Goal: Information Seeking & Learning: Compare options

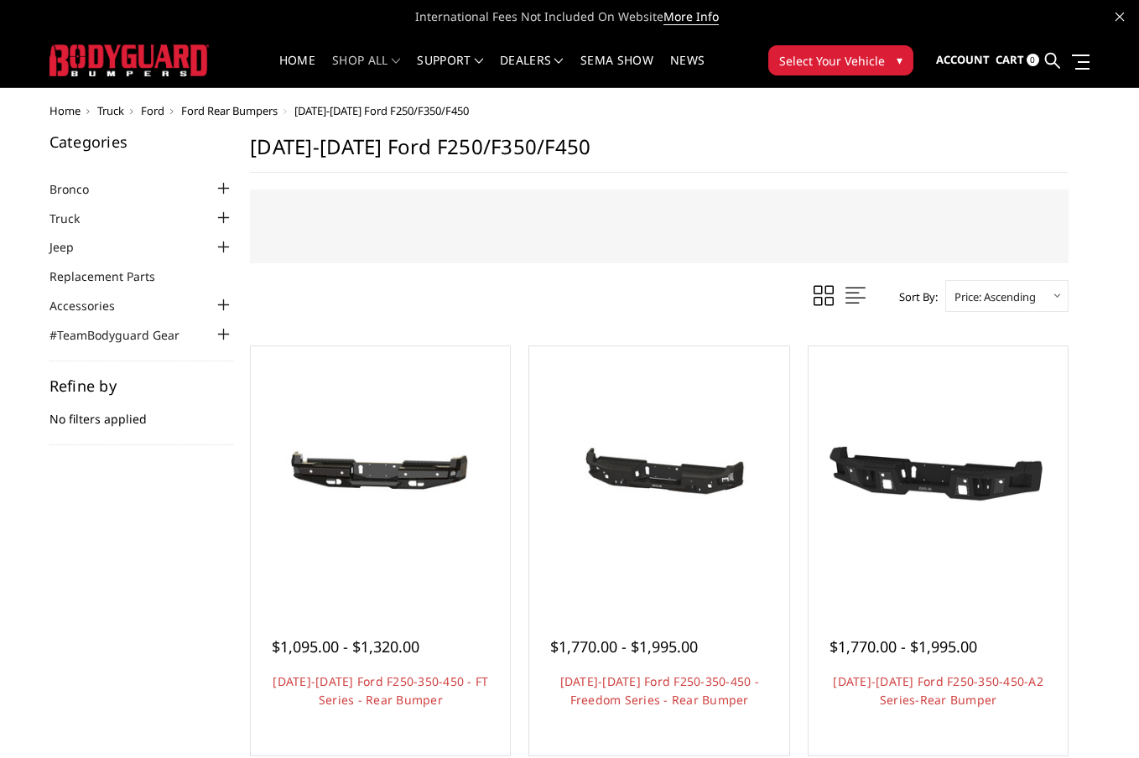
click at [646, 112] on ul "Home Truck Ford Ford Rear Bumpers 2023-2025 Ford F250/F350/F450" at bounding box center [569, 111] width 1040 height 13
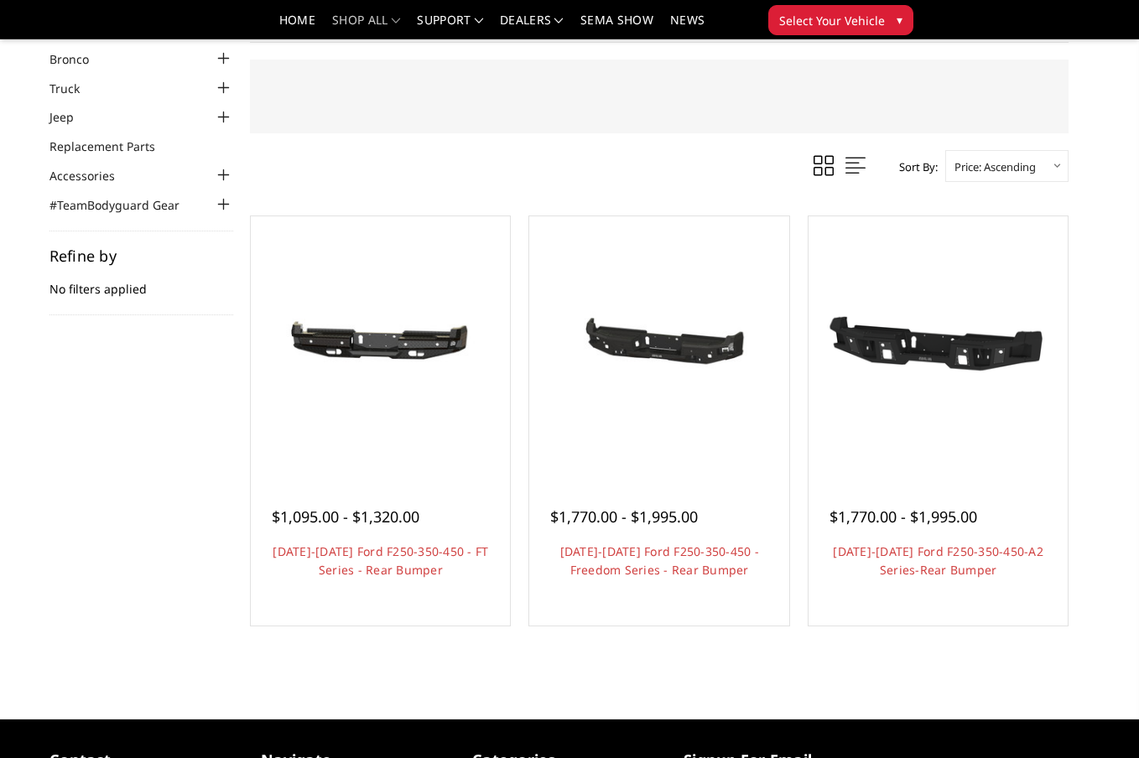
scroll to position [94, 0]
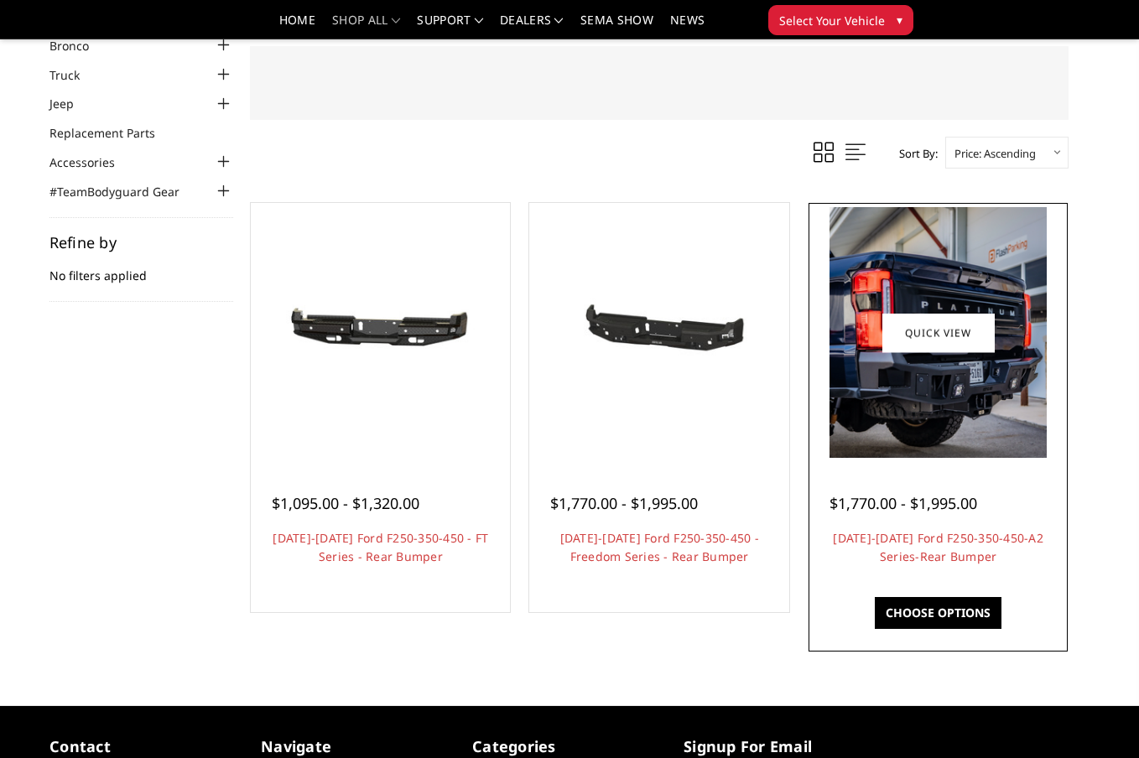
click at [897, 404] on img at bounding box center [937, 332] width 217 height 251
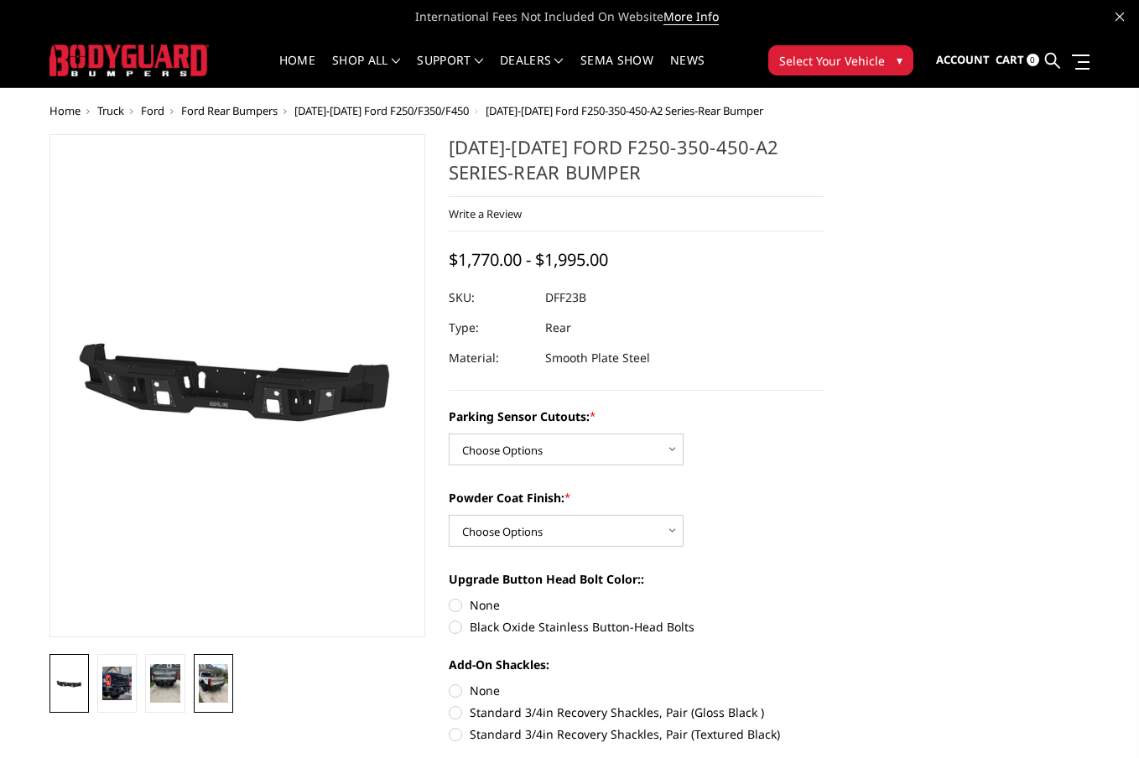
click at [202, 707] on link at bounding box center [213, 683] width 39 height 59
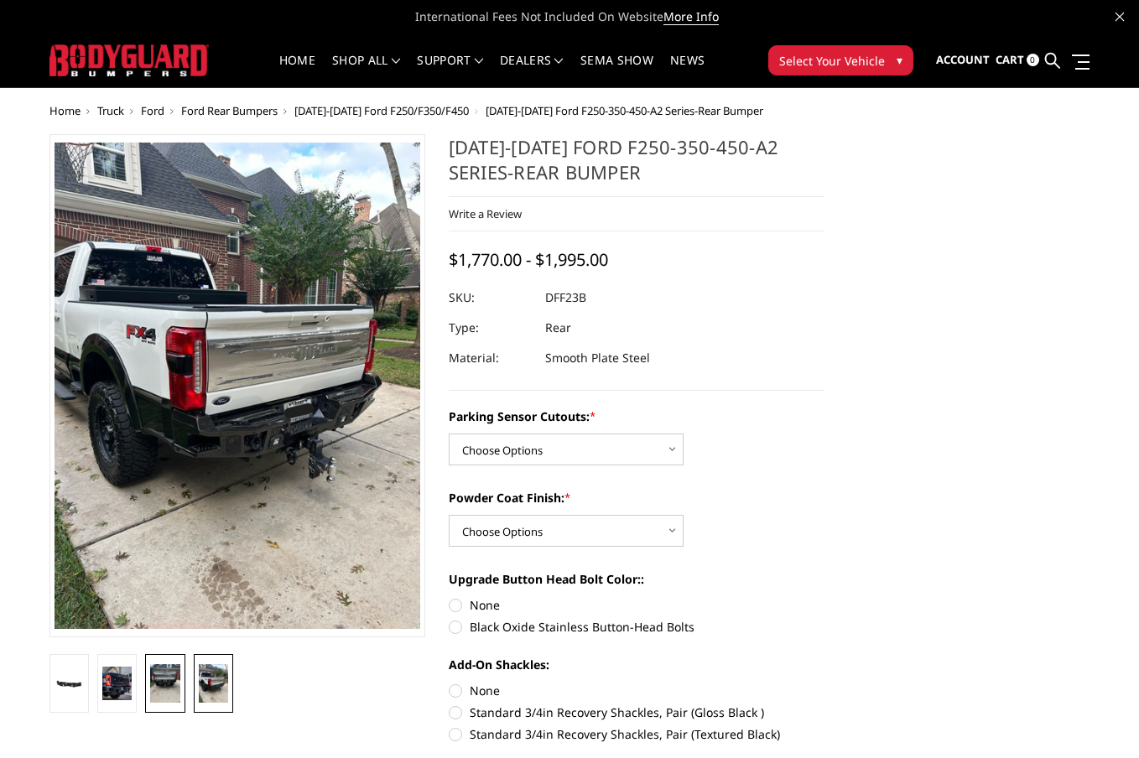
click at [178, 701] on img at bounding box center [164, 683] width 29 height 39
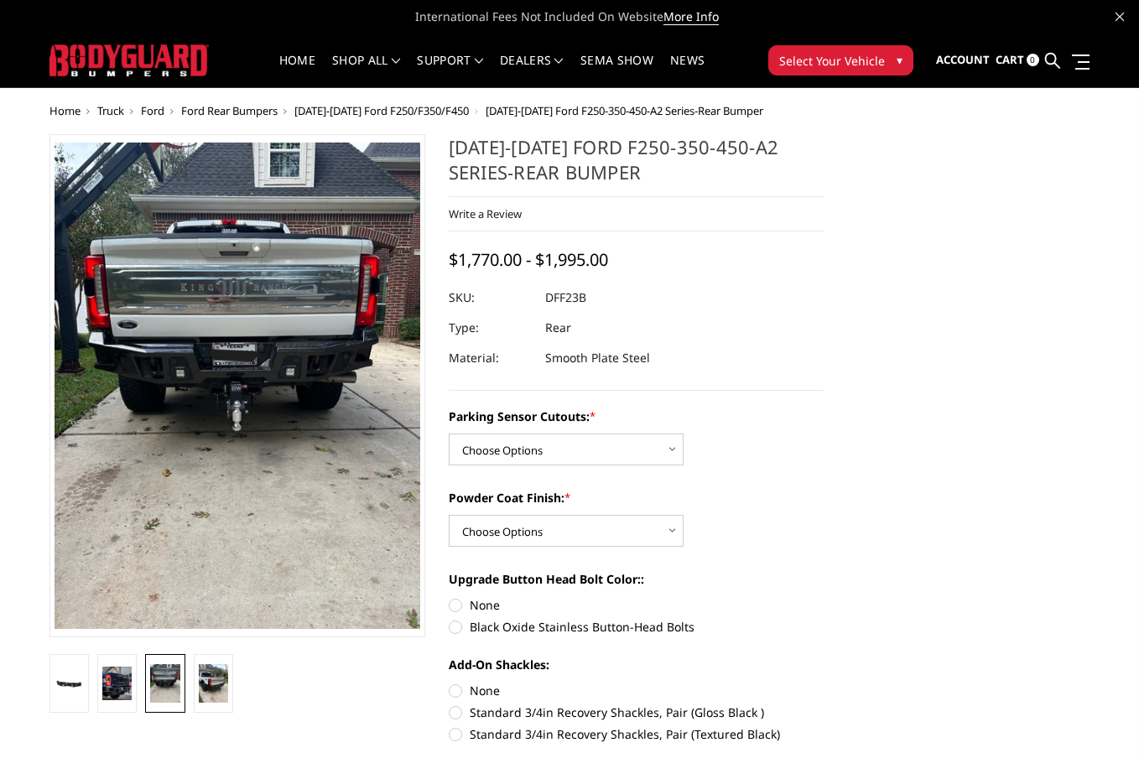
click at [141, 698] on li at bounding box center [165, 683] width 48 height 59
click at [117, 697] on img at bounding box center [116, 684] width 29 height 34
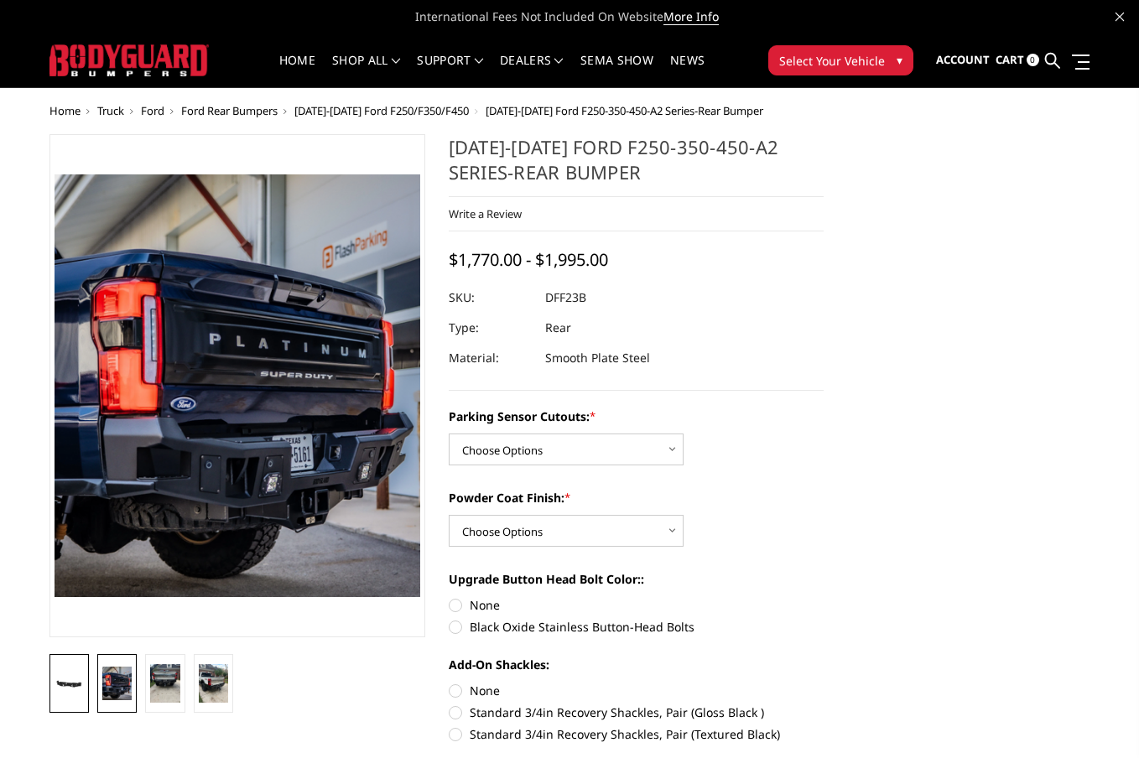
click at [76, 689] on img at bounding box center [69, 684] width 29 height 17
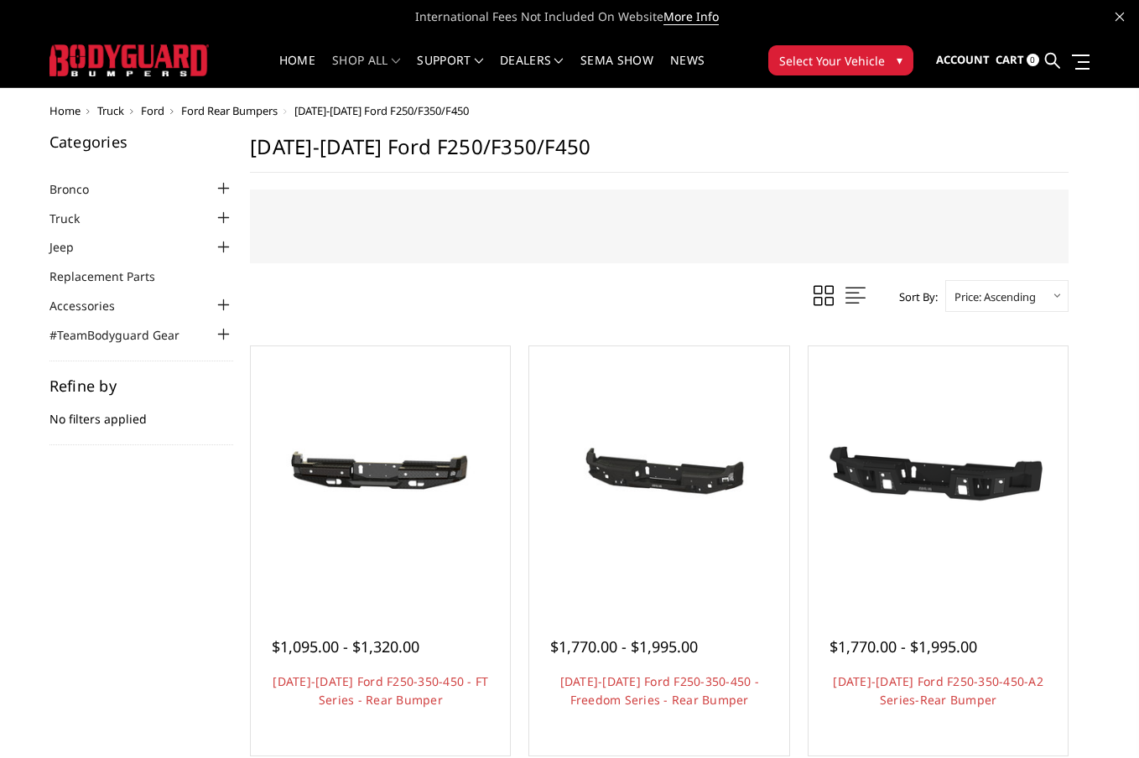
scroll to position [94, 0]
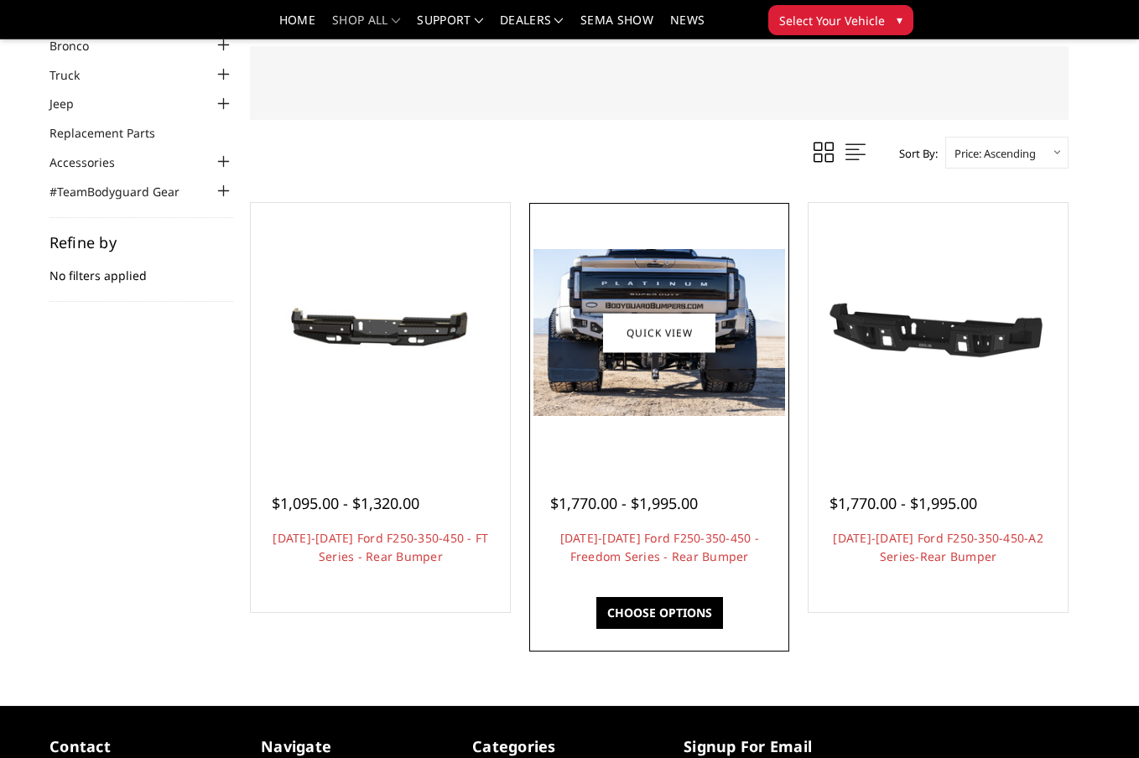
click at [600, 320] on img at bounding box center [658, 332] width 251 height 167
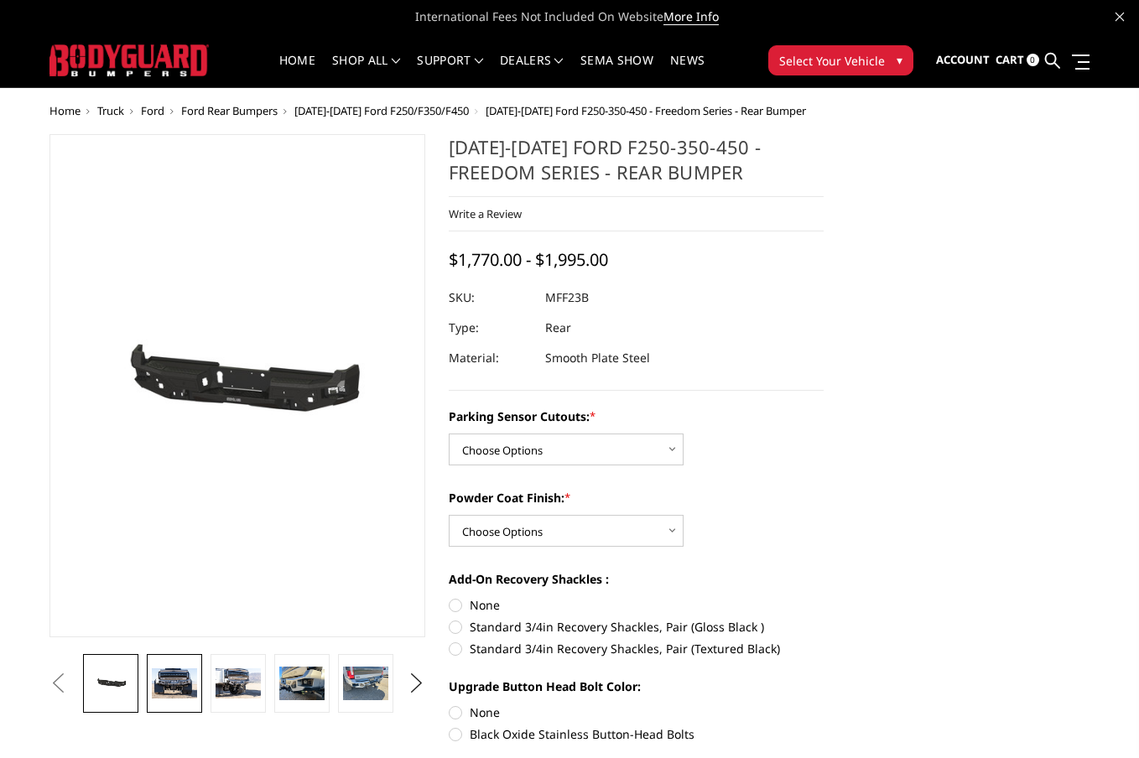
click at [170, 693] on img at bounding box center [174, 683] width 45 height 30
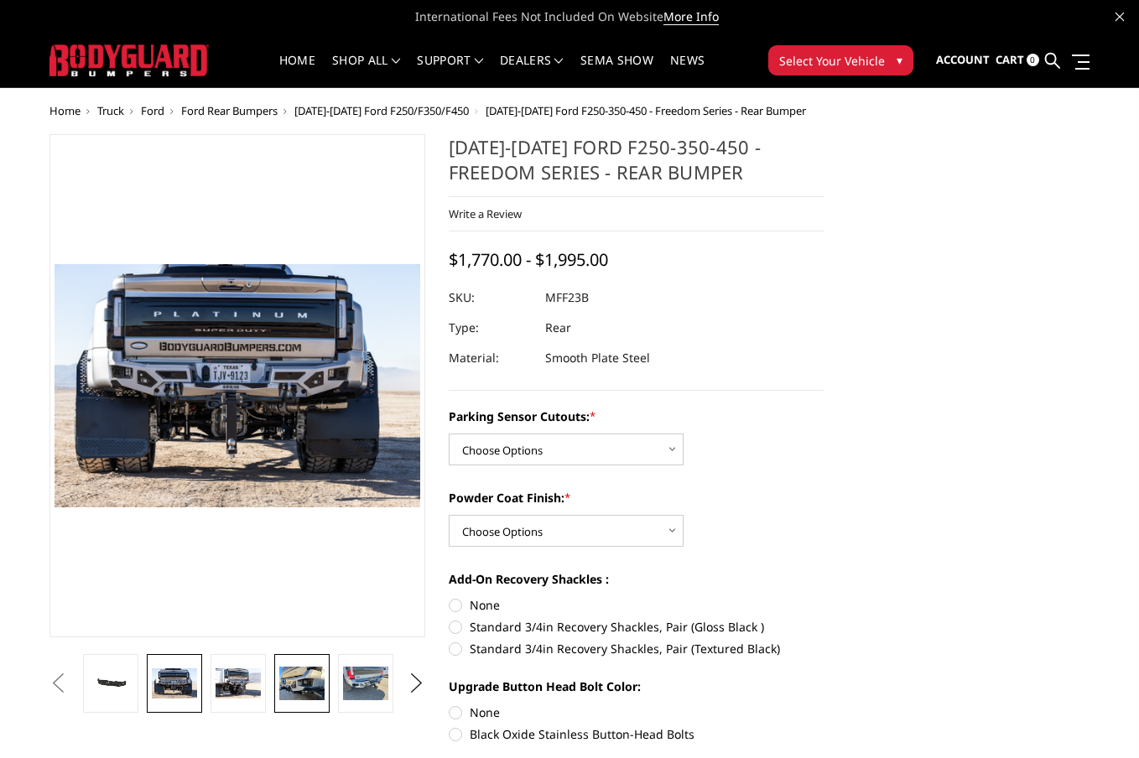
click at [290, 684] on img at bounding box center [301, 684] width 45 height 34
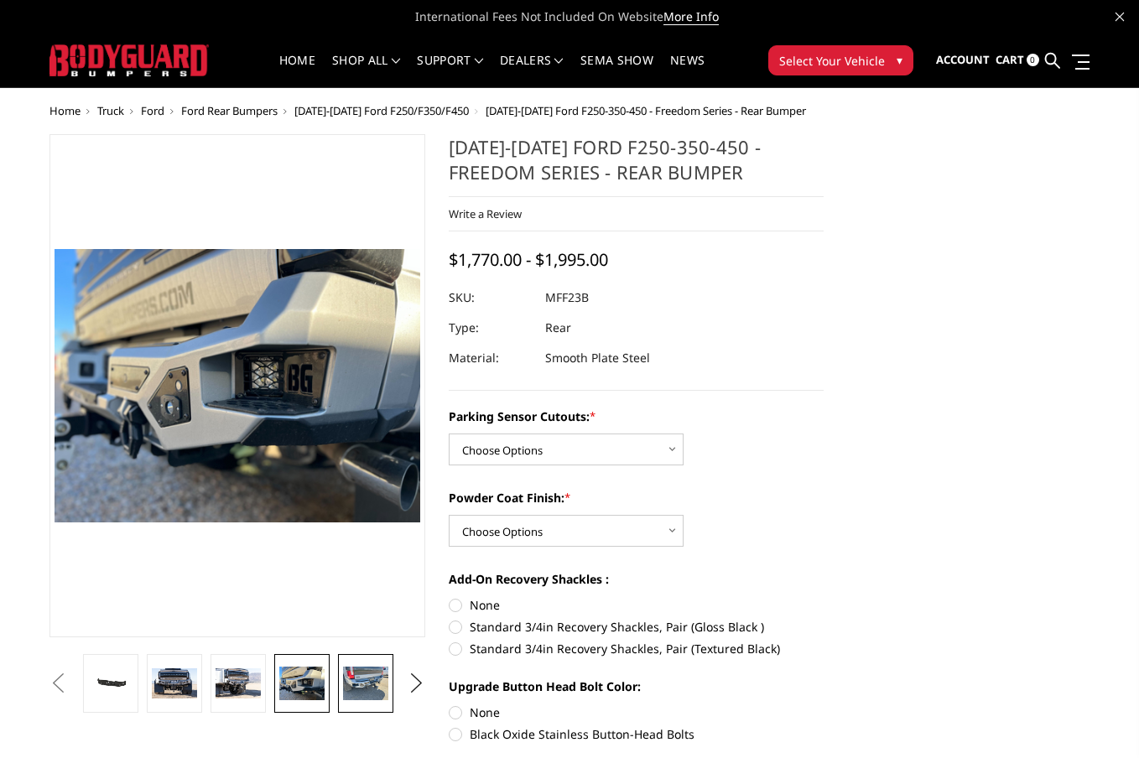
click at [353, 684] on img at bounding box center [365, 684] width 45 height 34
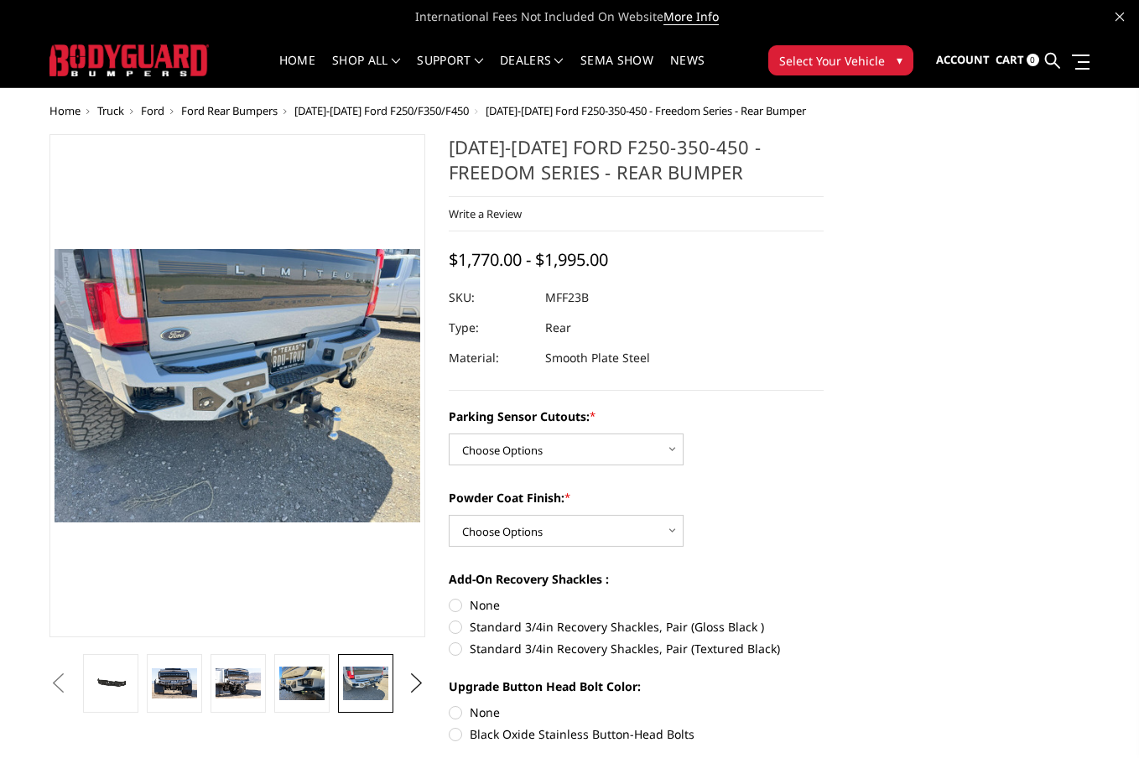
click at [397, 686] on ul "Previous Next" at bounding box center [236, 683] width 383 height 59
click at [412, 687] on button "Next" at bounding box center [415, 683] width 25 height 25
click at [372, 686] on img at bounding box center [365, 684] width 45 height 34
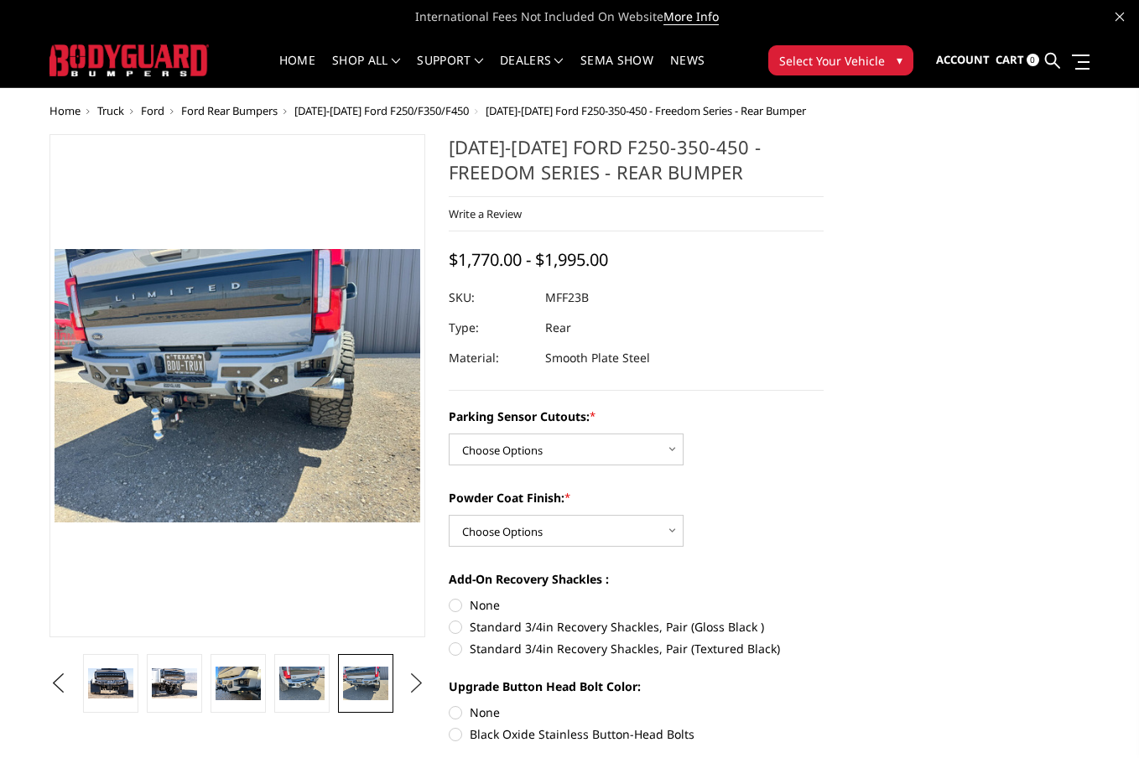
click at [408, 686] on button "Next" at bounding box center [415, 683] width 25 height 25
click at [380, 687] on img at bounding box center [365, 683] width 45 height 30
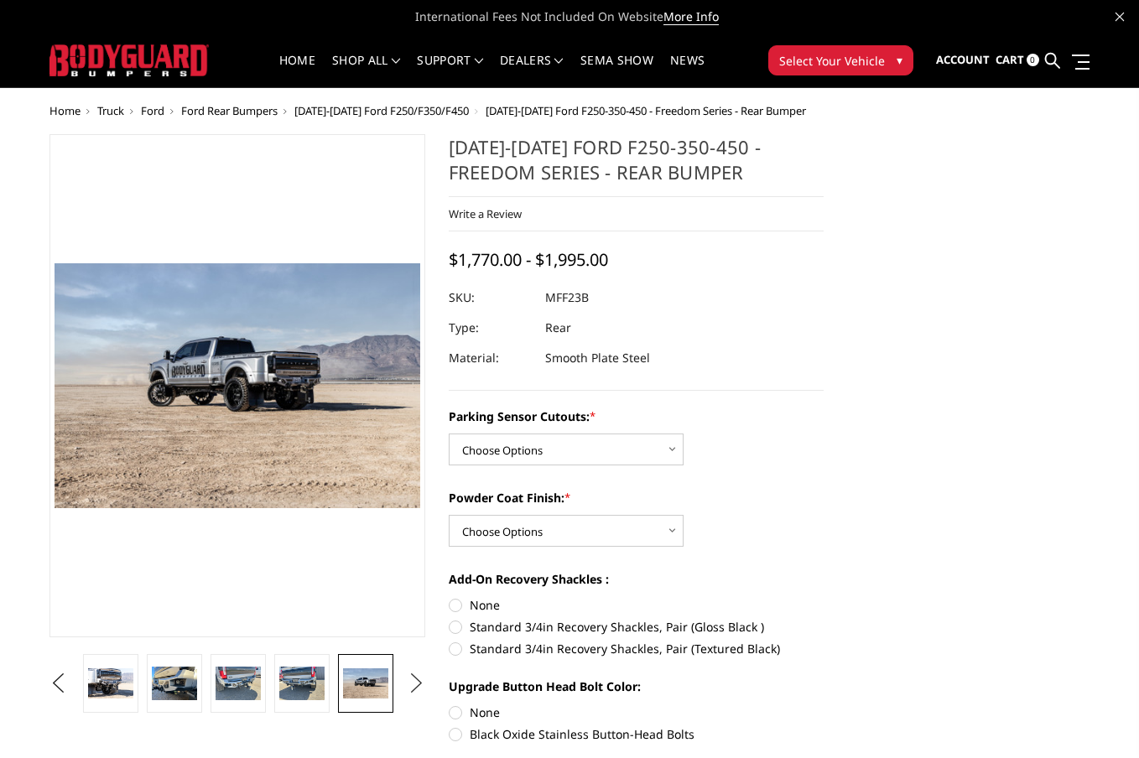
click at [405, 682] on button "Next" at bounding box center [415, 683] width 25 height 25
click at [380, 684] on img at bounding box center [365, 683] width 45 height 30
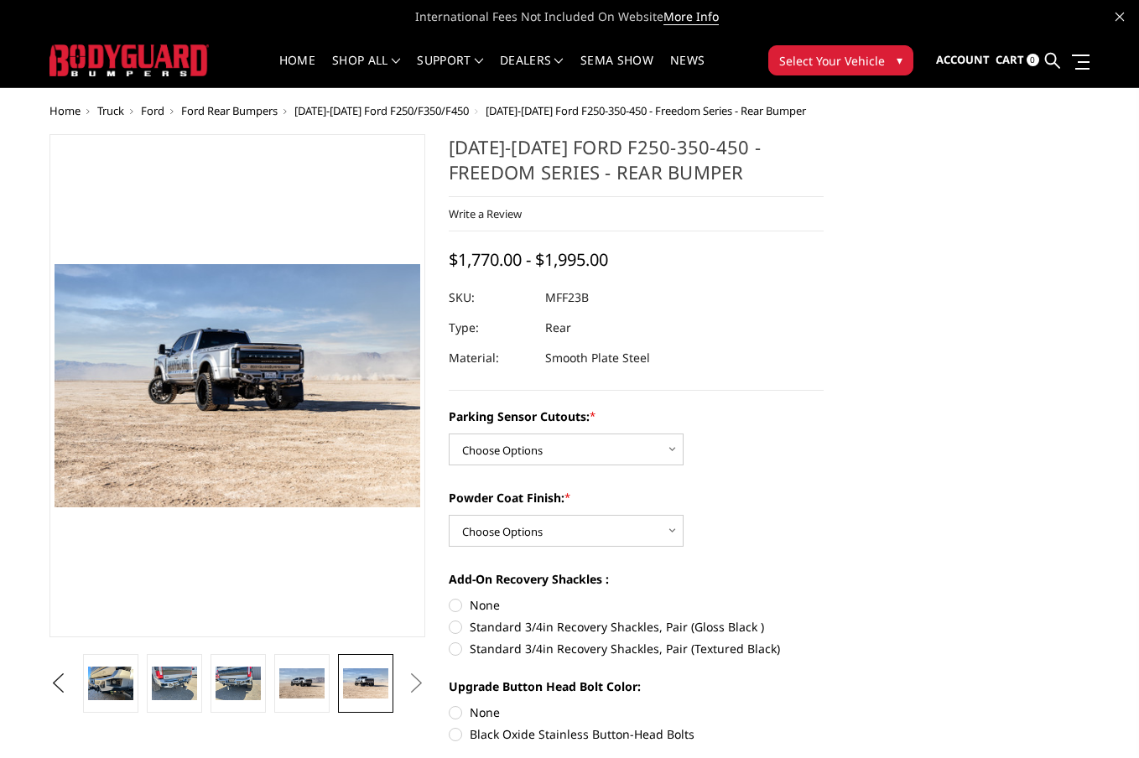
click at [411, 679] on button "Next" at bounding box center [415, 683] width 25 height 25
click at [414, 680] on button "Next" at bounding box center [415, 683] width 25 height 25
click at [414, 684] on button "Next" at bounding box center [415, 683] width 25 height 25
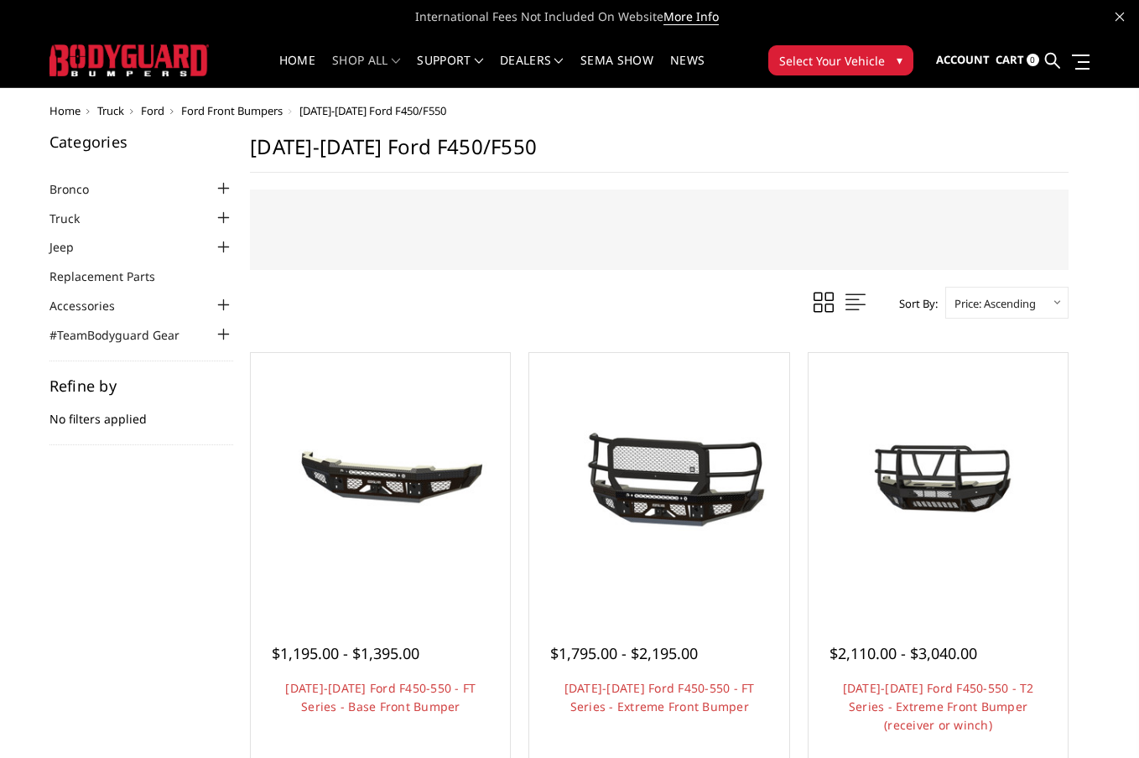
select select "pricedesc"
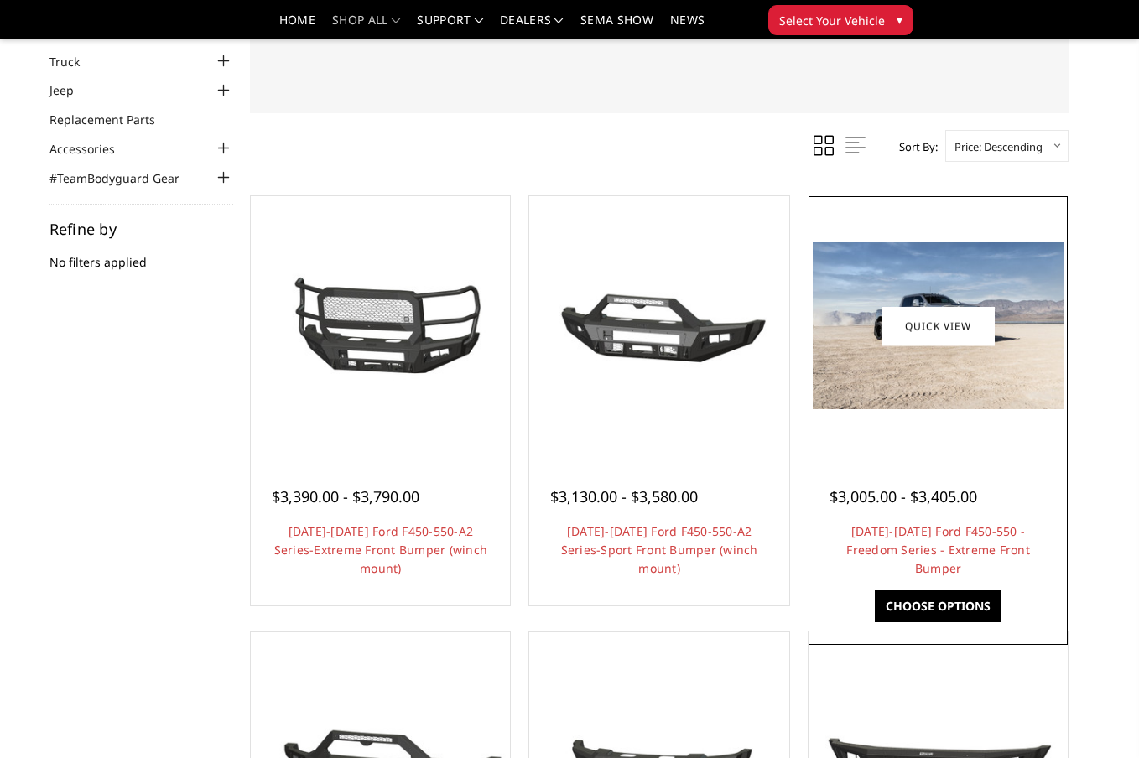
scroll to position [112, 0]
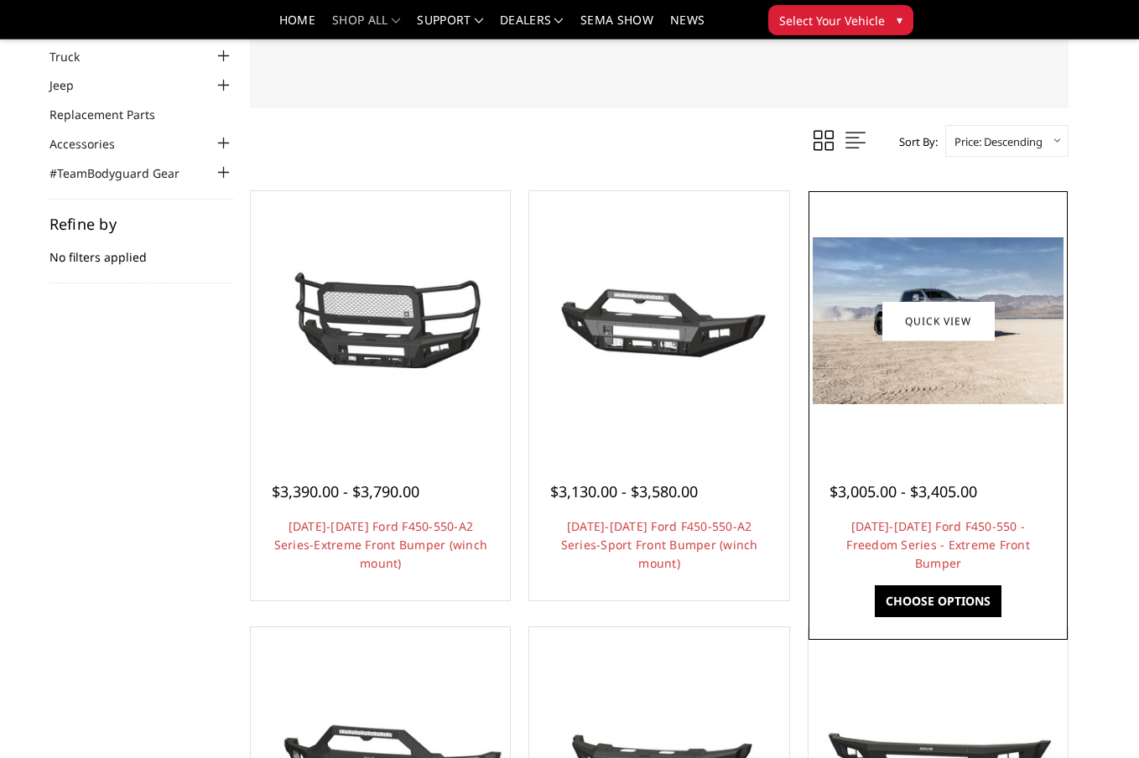
click at [1047, 320] on img at bounding box center [938, 320] width 251 height 167
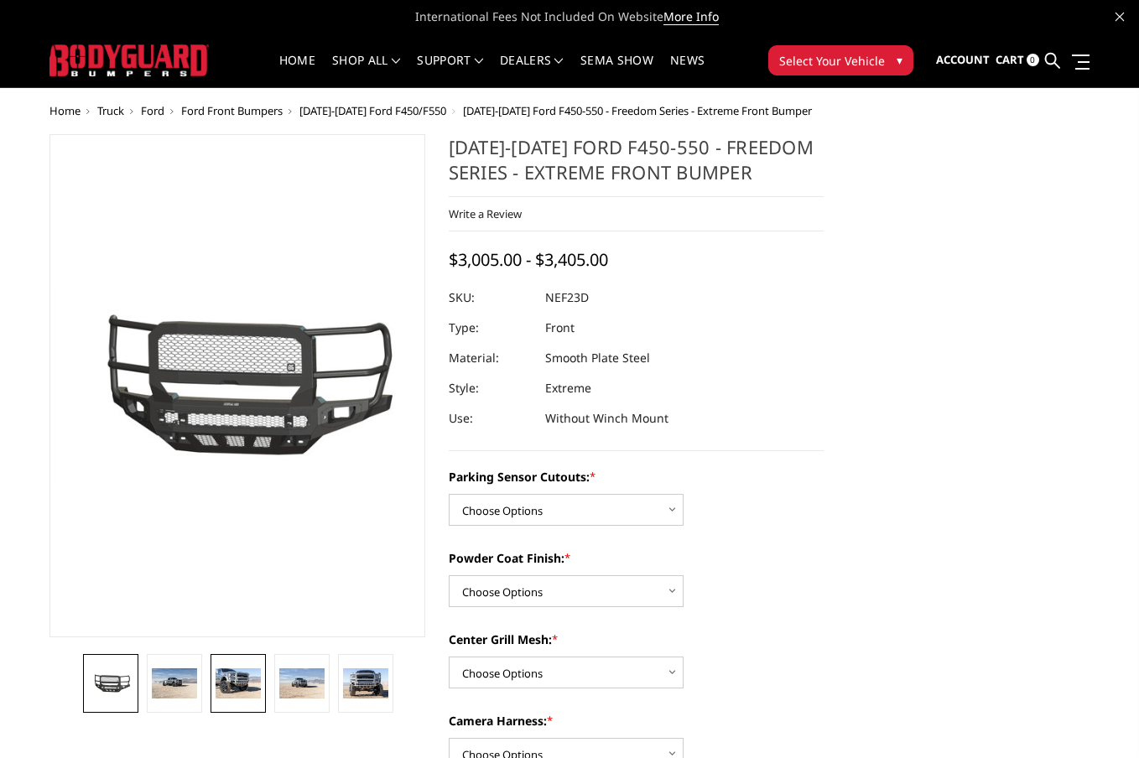
click at [235, 682] on img at bounding box center [238, 683] width 45 height 30
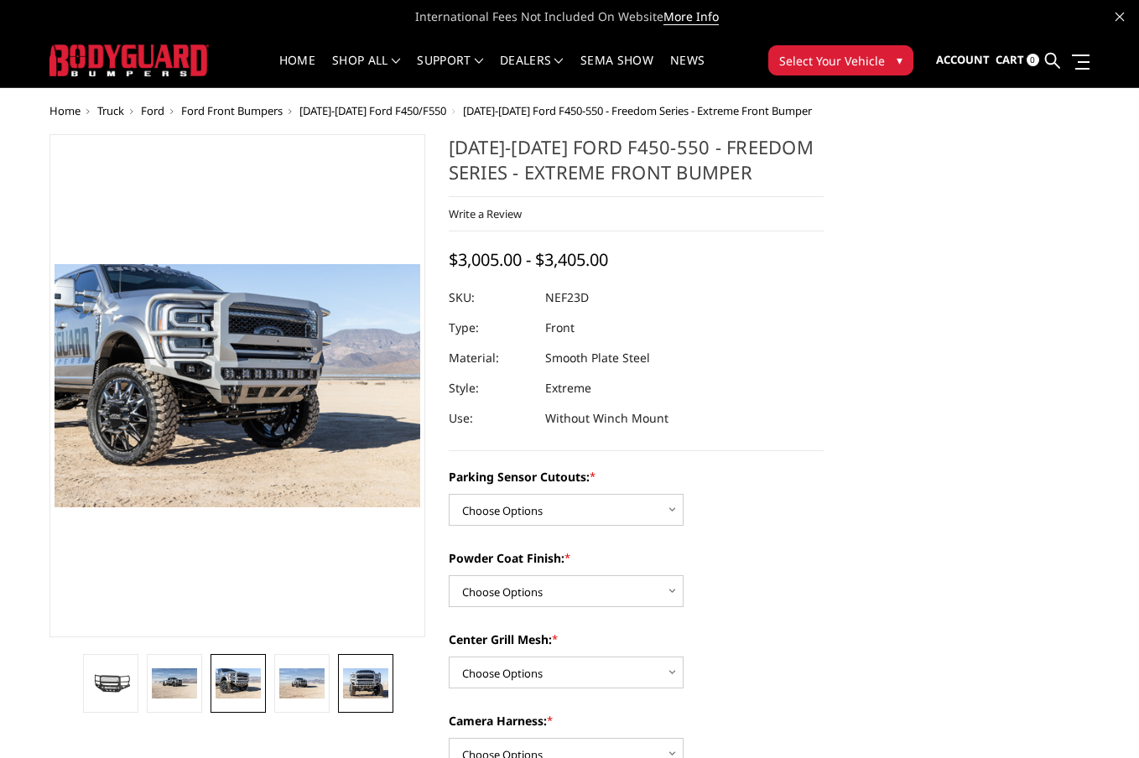
click at [355, 681] on img at bounding box center [365, 683] width 45 height 30
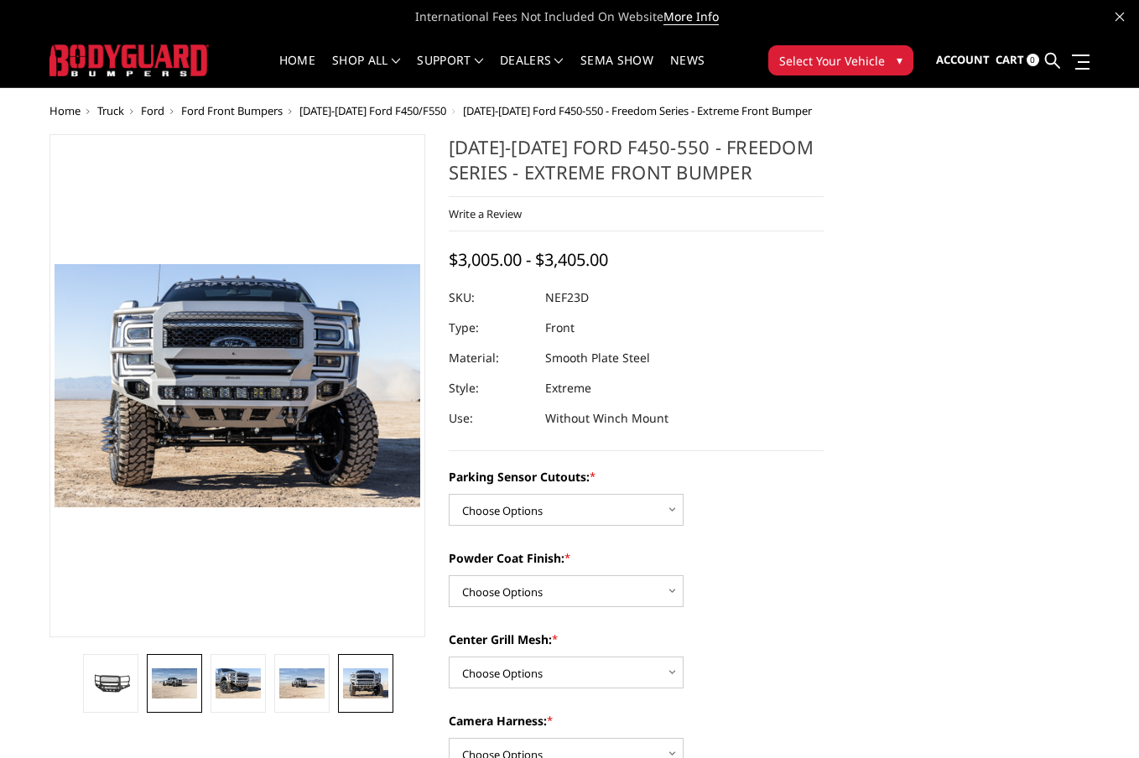
click at [180, 690] on img at bounding box center [174, 683] width 45 height 30
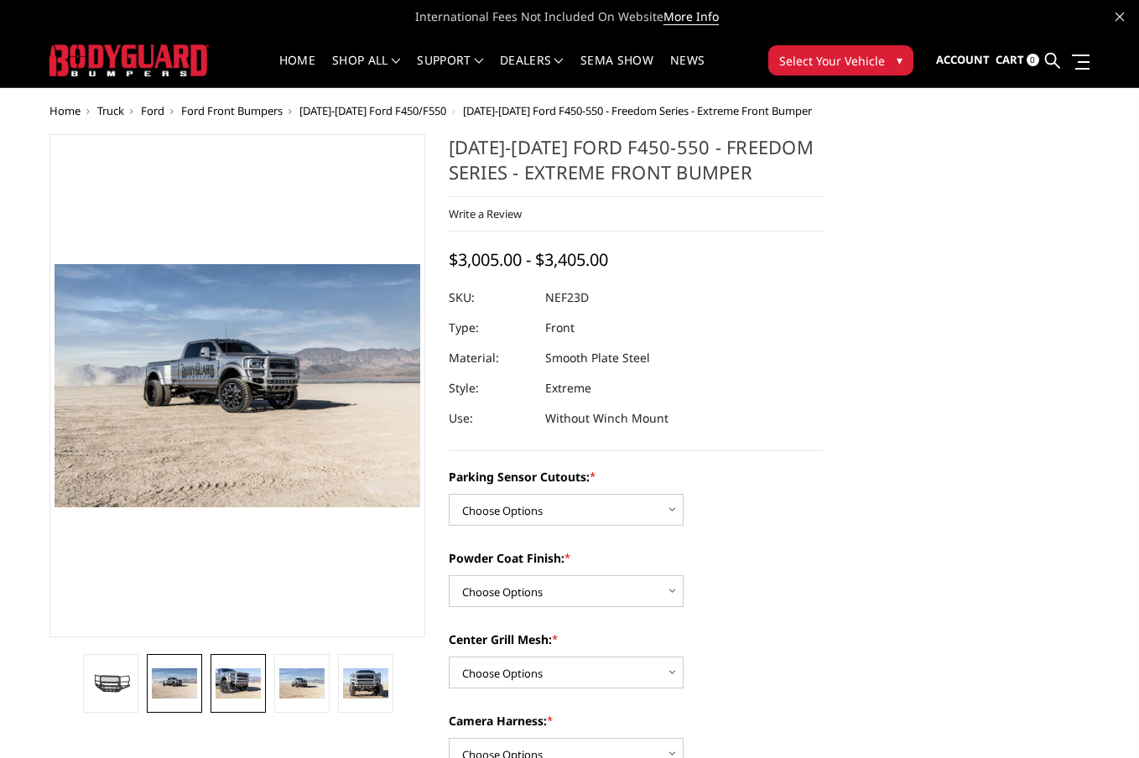
click at [238, 685] on img at bounding box center [238, 683] width 45 height 30
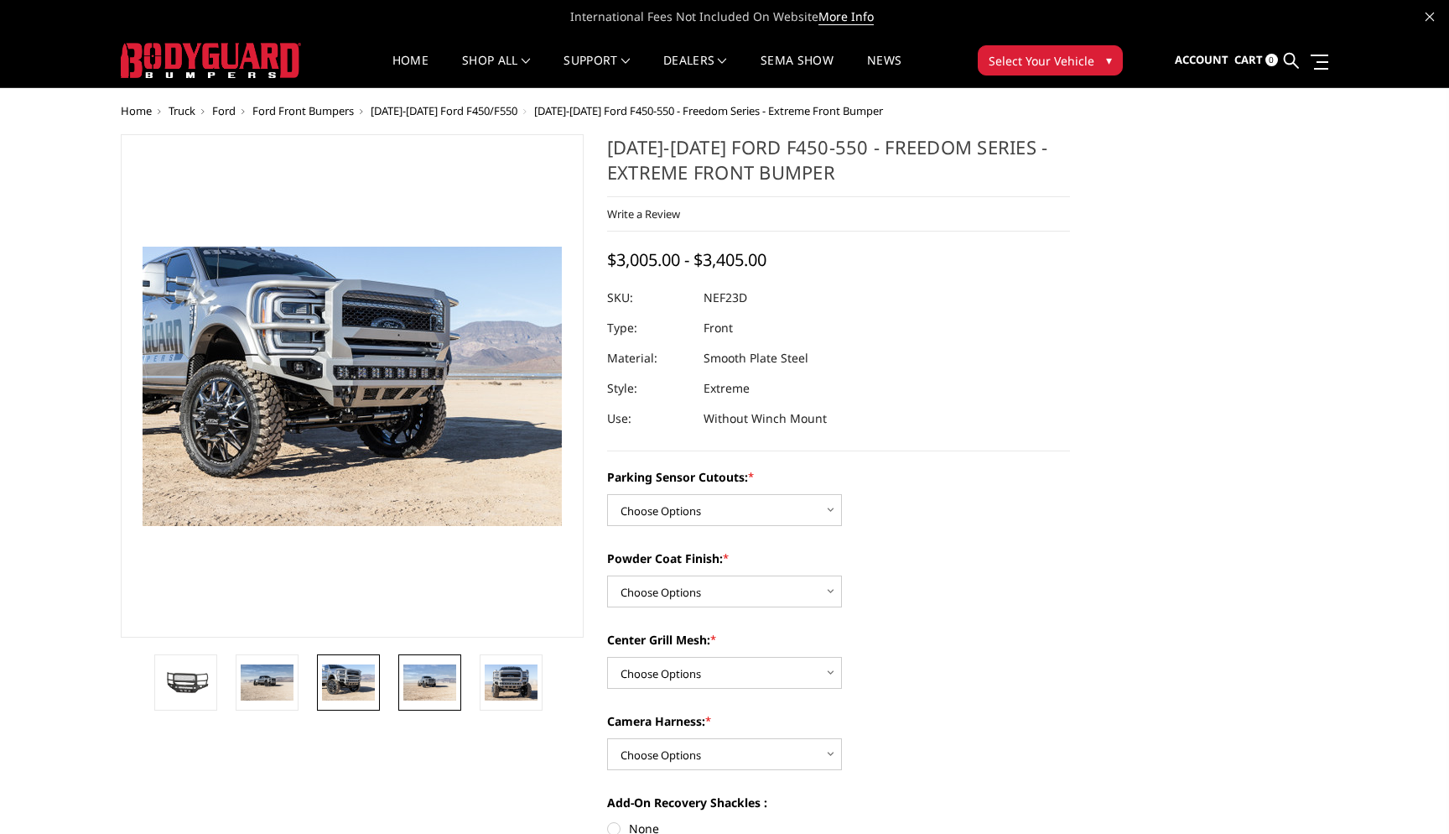
click at [424, 688] on img at bounding box center [429, 681] width 53 height 35
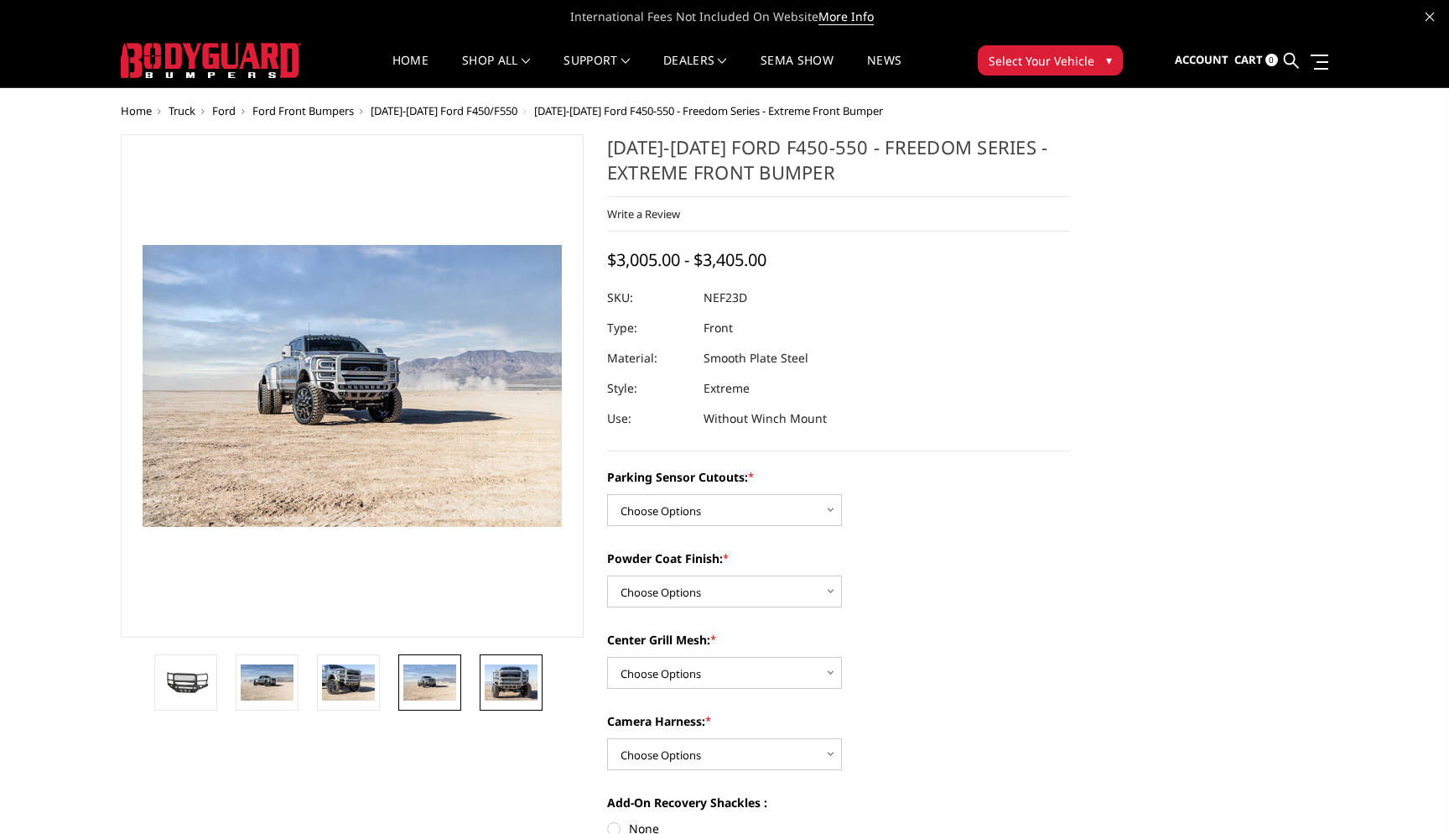
click at [502, 668] on img at bounding box center [511, 681] width 53 height 35
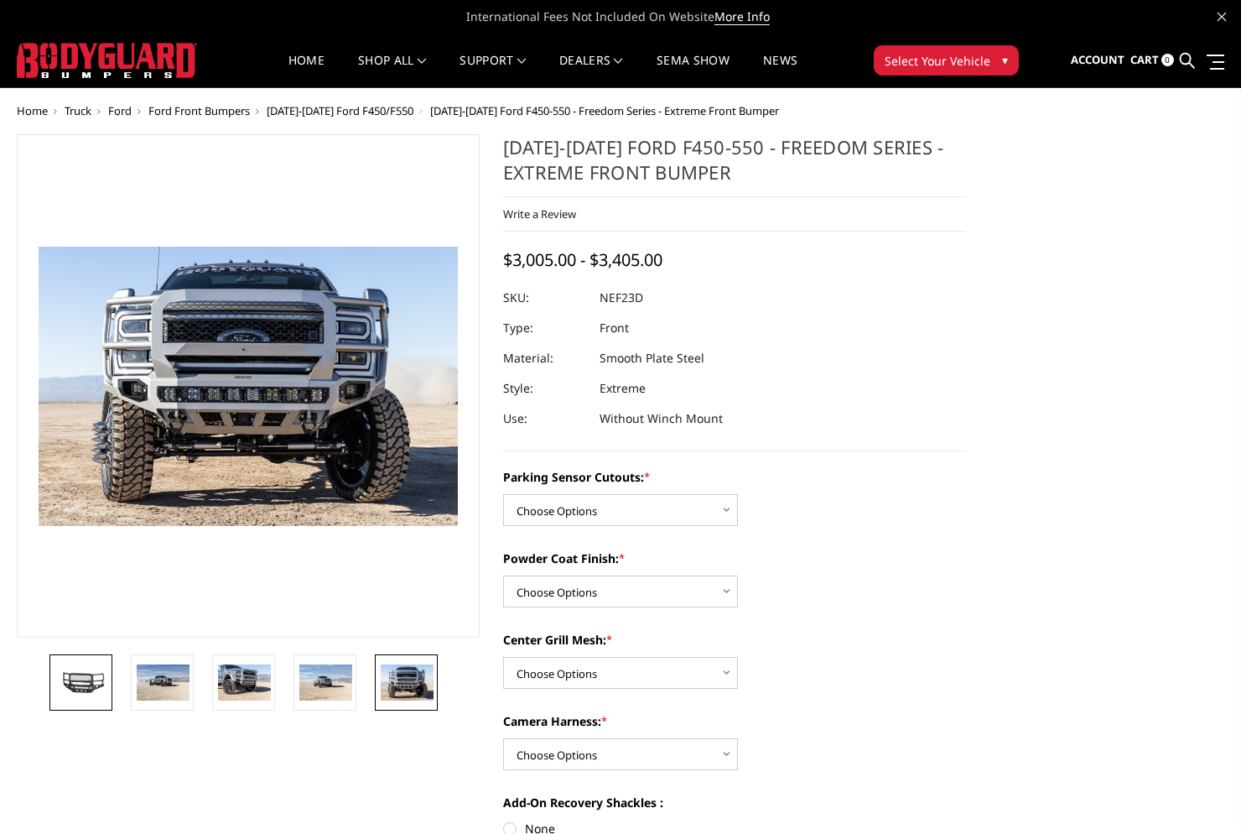
click at [62, 671] on img at bounding box center [81, 682] width 53 height 29
drag, startPoint x: 50, startPoint y: 706, endPoint x: 65, endPoint y: 2, distance: 704.7
click at [57, 706] on link at bounding box center [81, 682] width 63 height 56
click at [64, 691] on img at bounding box center [81, 682] width 53 height 29
click at [125, 683] on li at bounding box center [86, 682] width 81 height 56
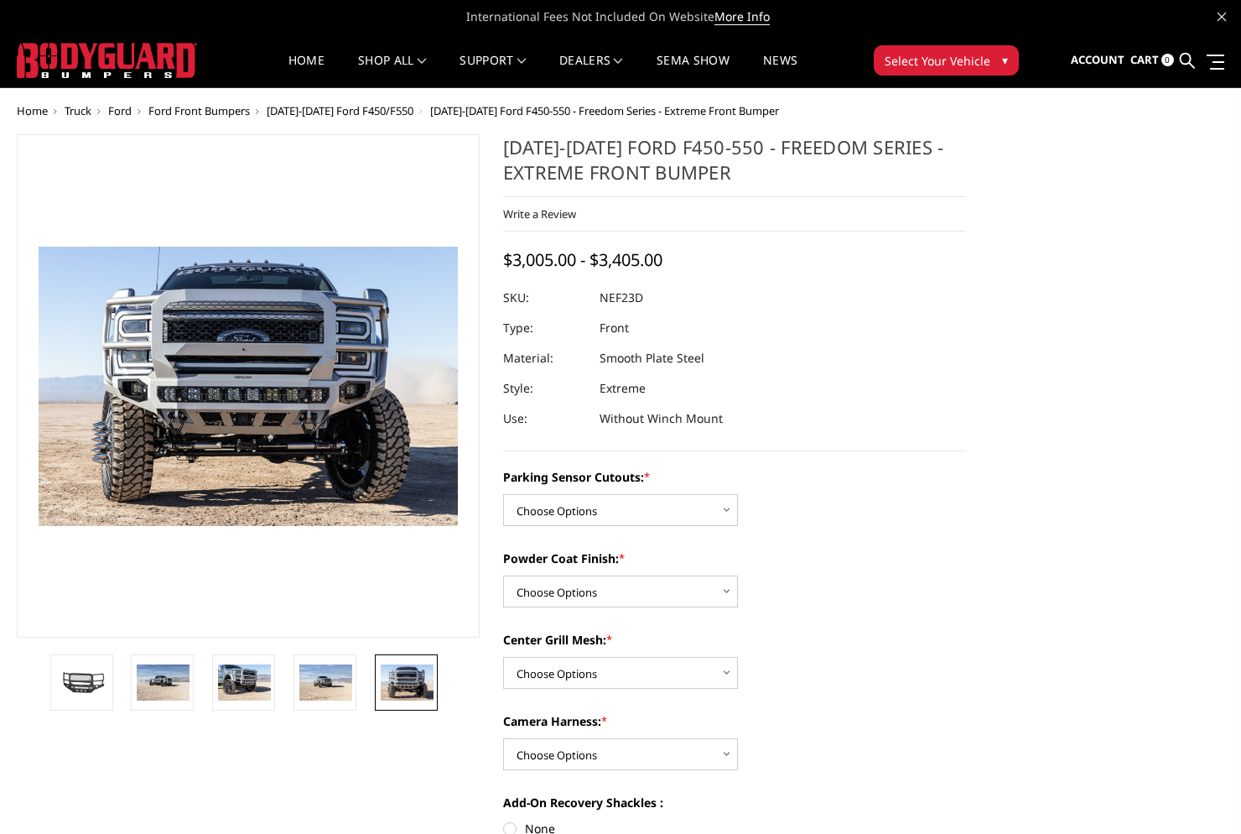
click at [172, 669] on img at bounding box center [163, 681] width 53 height 35
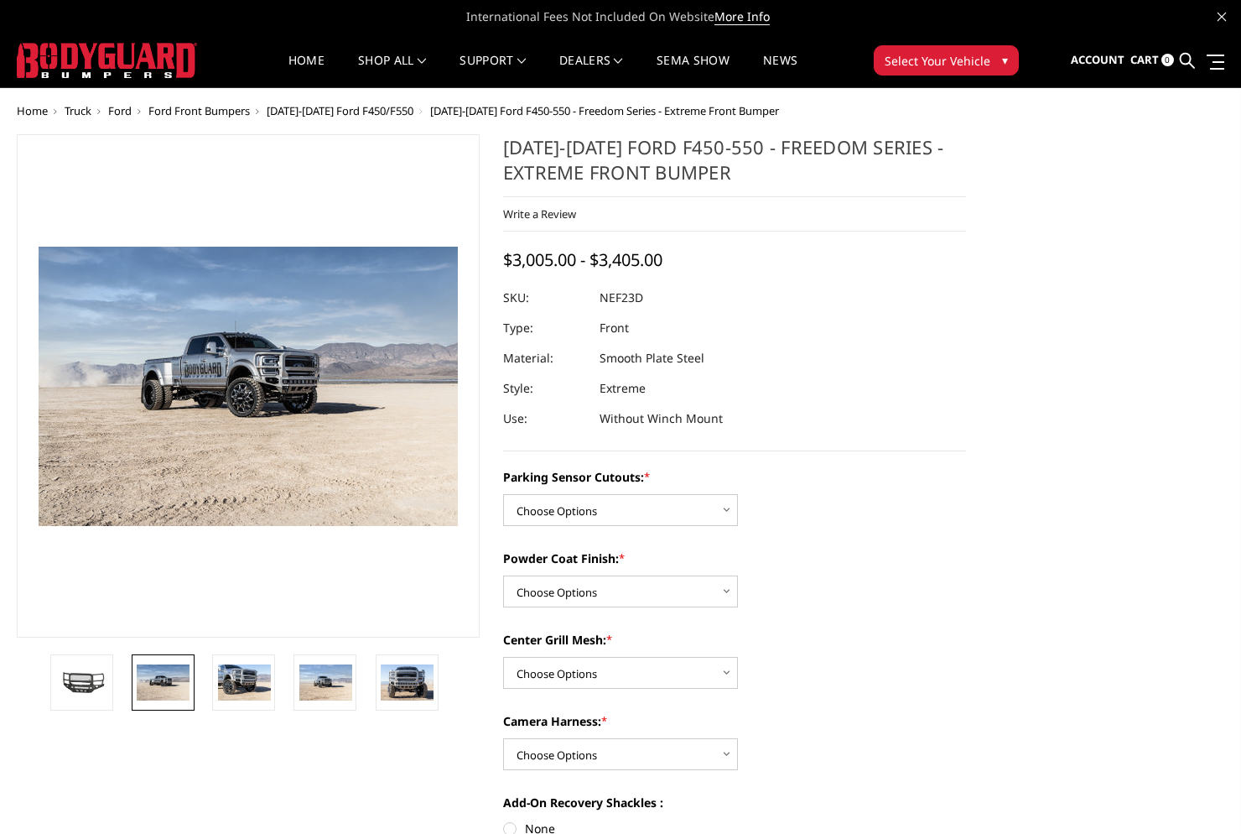
drag, startPoint x: 65, startPoint y: 2, endPoint x: 330, endPoint y: 3, distance: 265.9
click at [75, 687] on img at bounding box center [81, 682] width 53 height 29
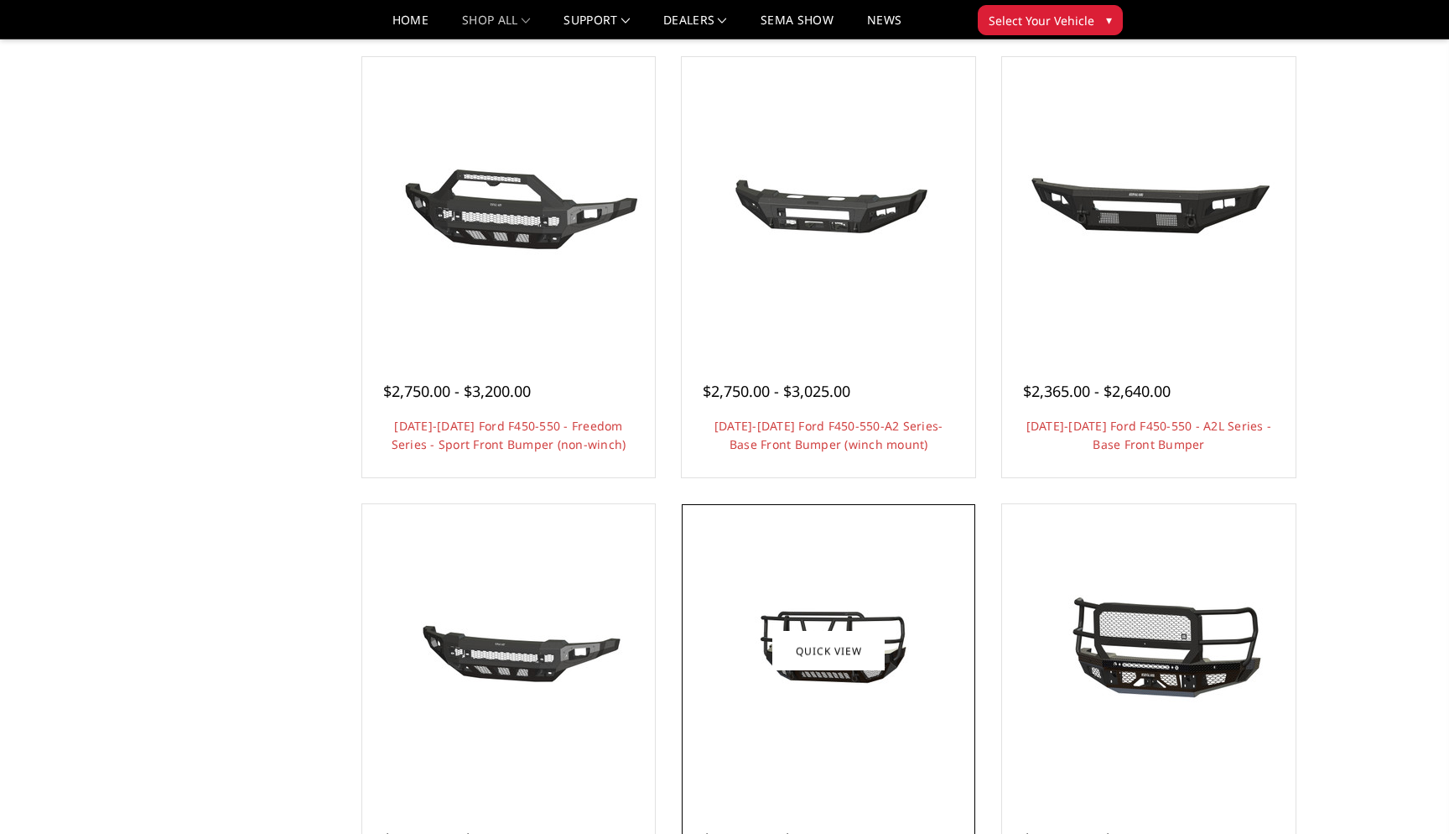
scroll to position [1138, 0]
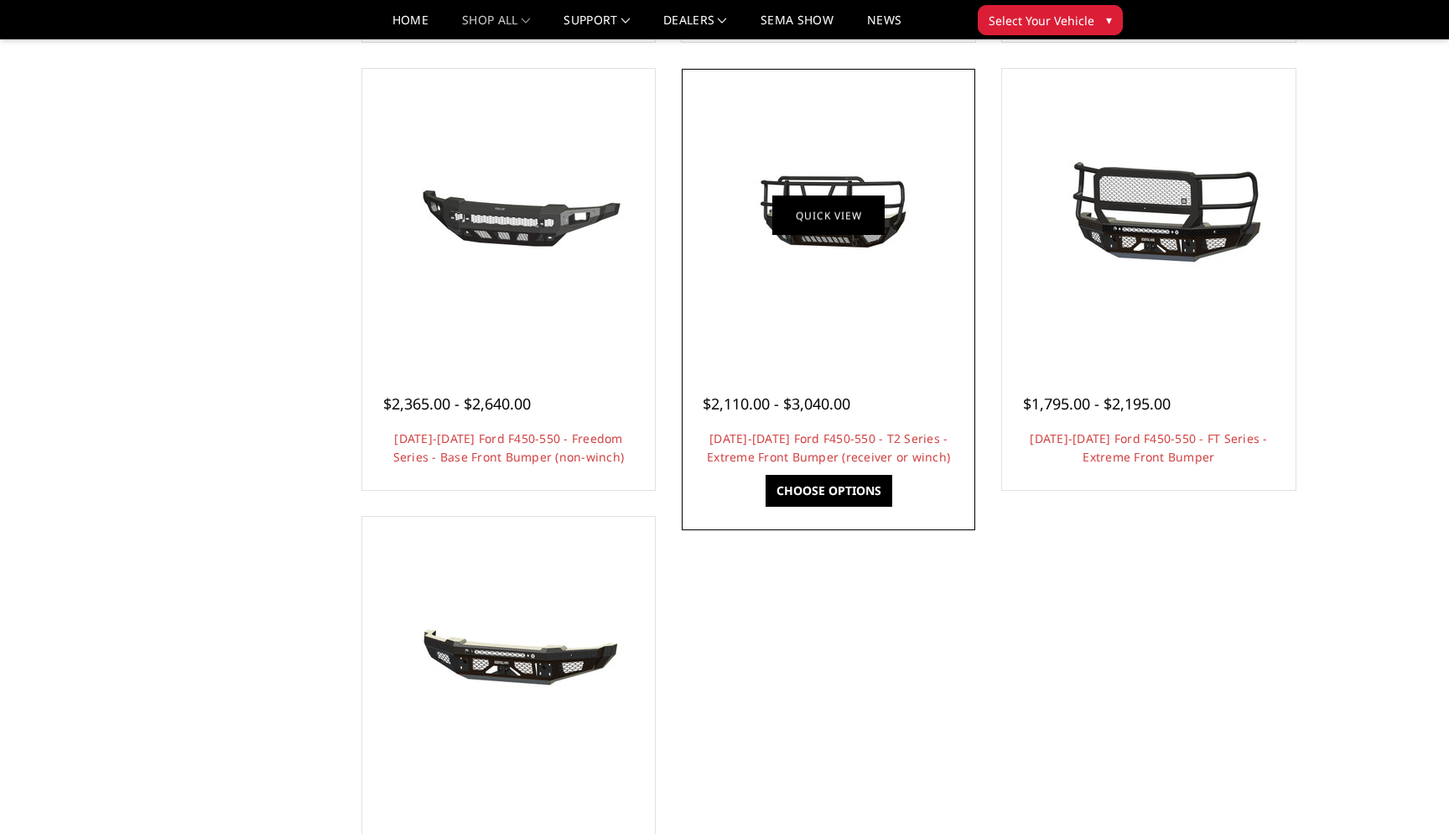
click at [840, 211] on link "Quick view" at bounding box center [828, 215] width 112 height 39
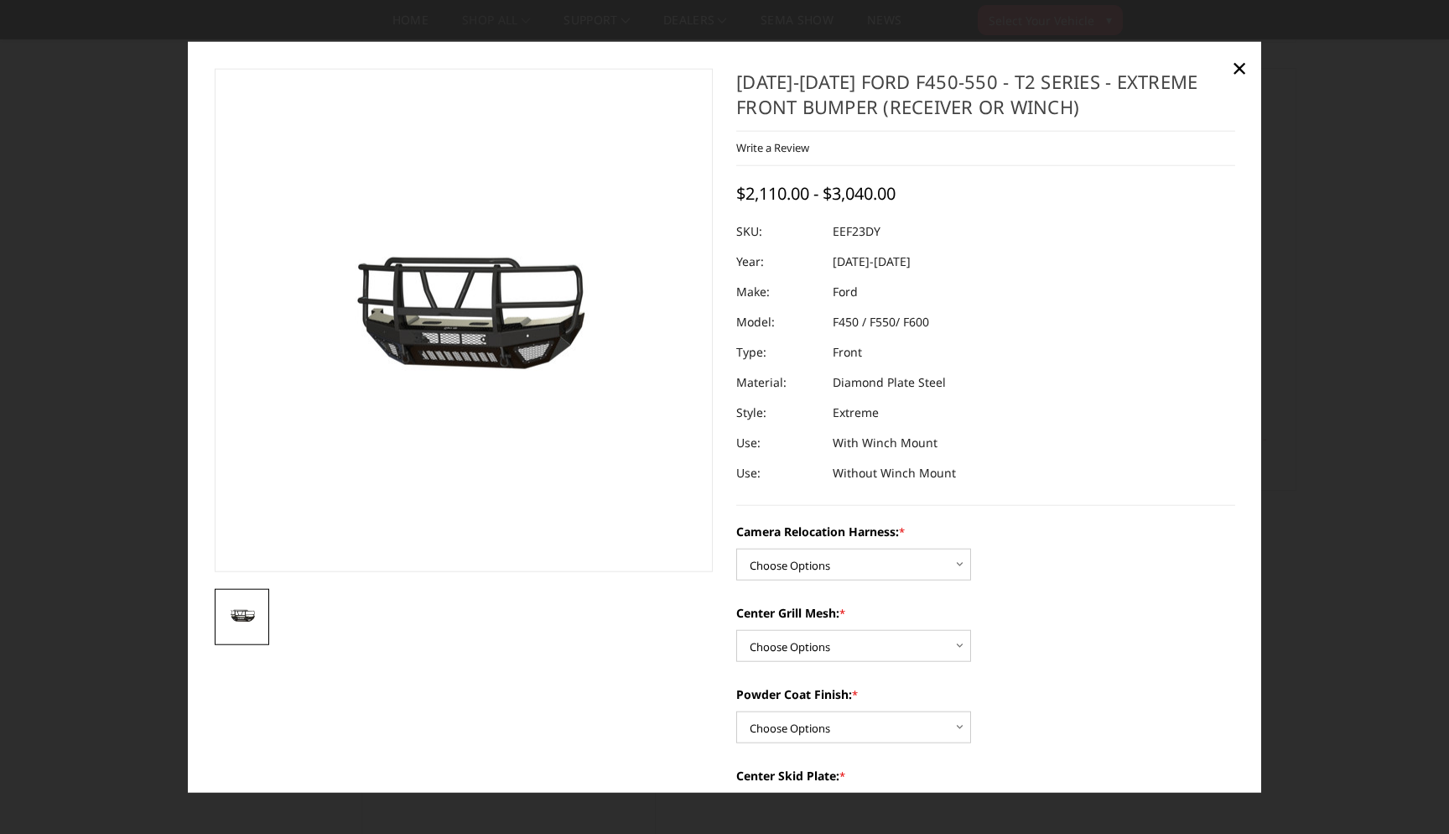
click at [1222, 64] on div "[DATE]-[DATE] Ford F450-550 - T2 Series - Extreme Front Bumper (receiver or win…" at bounding box center [725, 417] width 1074 height 751
click at [1236, 64] on span "×" at bounding box center [1239, 67] width 15 height 36
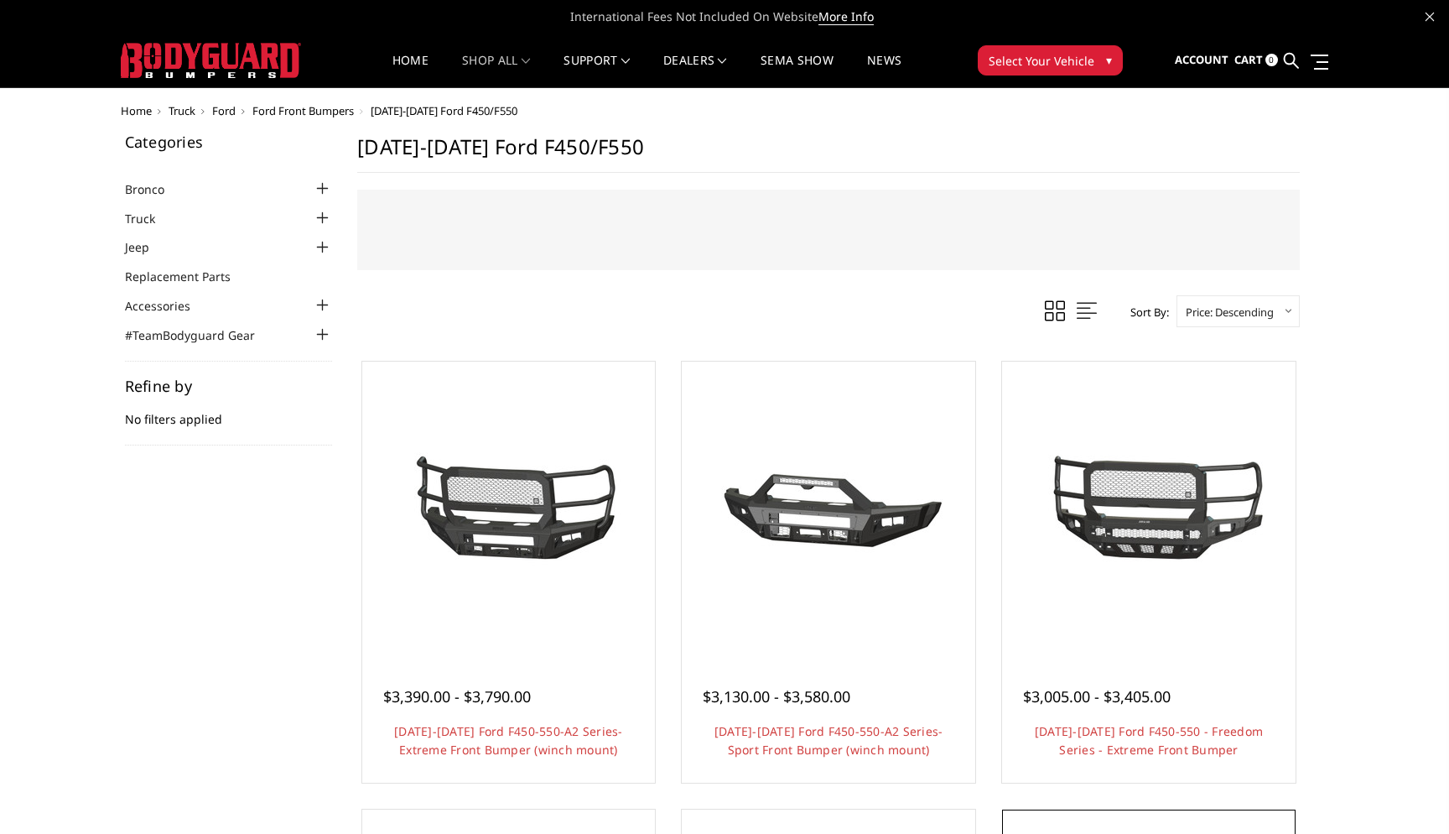
scroll to position [0, 0]
